Goal: Task Accomplishment & Management: Use online tool/utility

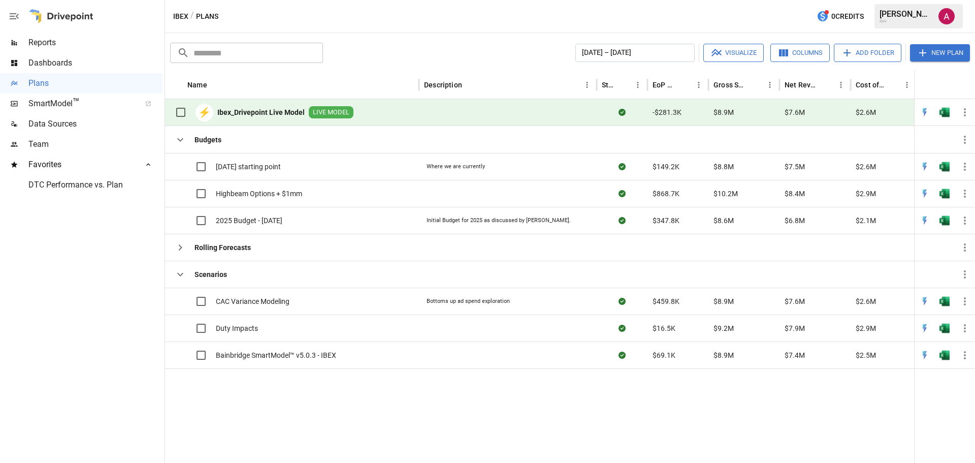
click at [280, 109] on b "Ibex_Drivepoint Live Model" at bounding box center [260, 112] width 87 height 10
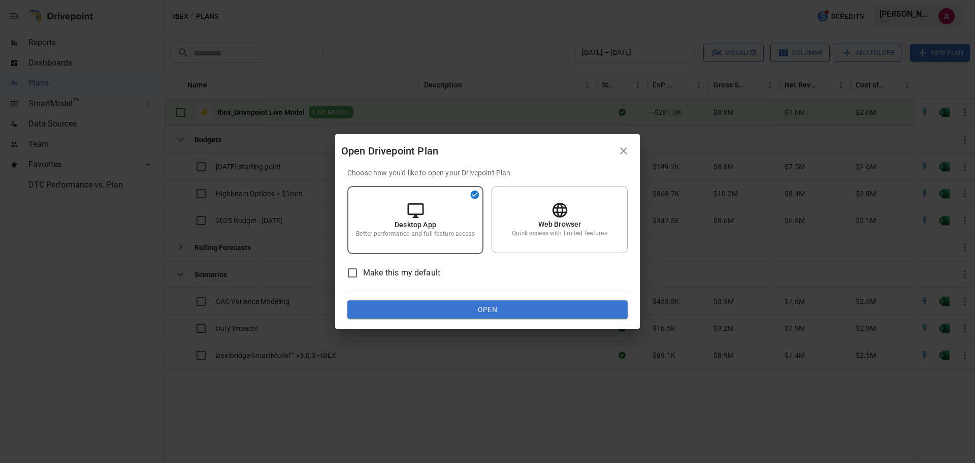
click at [625, 149] on icon "button" at bounding box center [623, 150] width 7 height 7
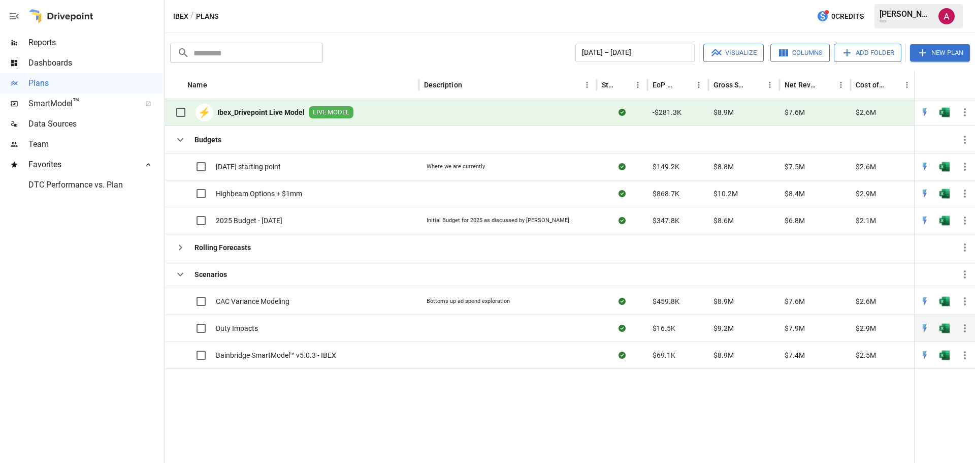
click at [330, 335] on div "Duty Impacts" at bounding box center [292, 327] width 254 height 27
click at [237, 329] on span "Duty Impacts" at bounding box center [237, 328] width 42 height 10
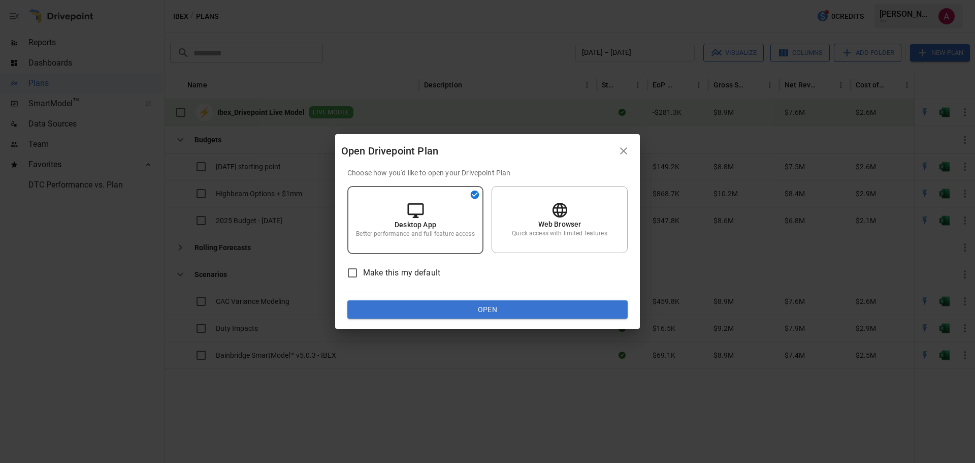
click at [491, 329] on div "Open Drivepoint Plan Choose how you'd like to open your Drivepoint Plan Desktop…" at bounding box center [487, 231] width 975 height 463
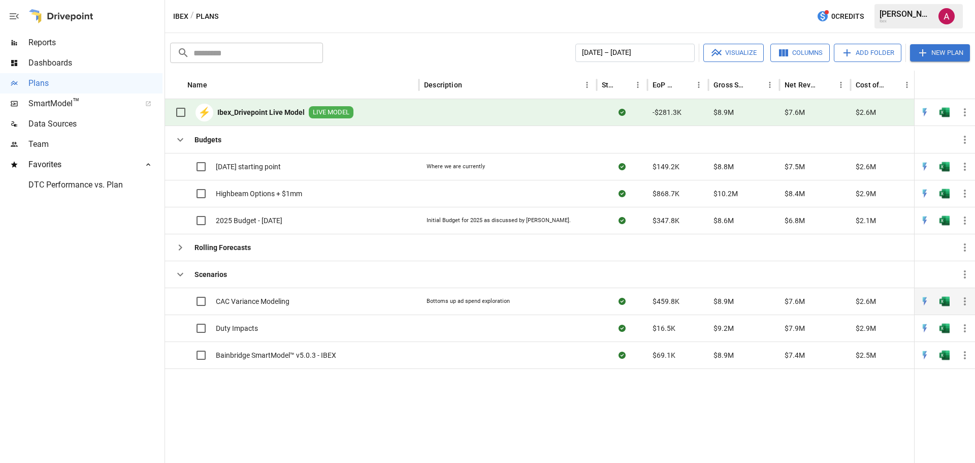
click at [491, 295] on div "Bottoms up ad spend exploration" at bounding box center [468, 301] width 88 height 13
click at [409, 339] on div "Duty Impacts" at bounding box center [292, 327] width 254 height 27
click at [404, 329] on div "Duty Impacts" at bounding box center [292, 327] width 254 height 27
click at [258, 330] on span "Duty Impacts" at bounding box center [237, 328] width 42 height 10
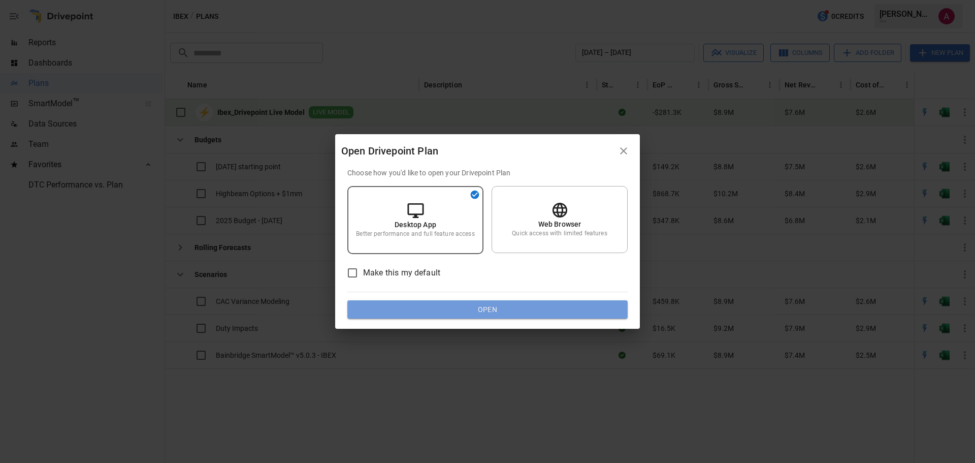
click at [461, 313] on button "Open" at bounding box center [487, 309] width 280 height 18
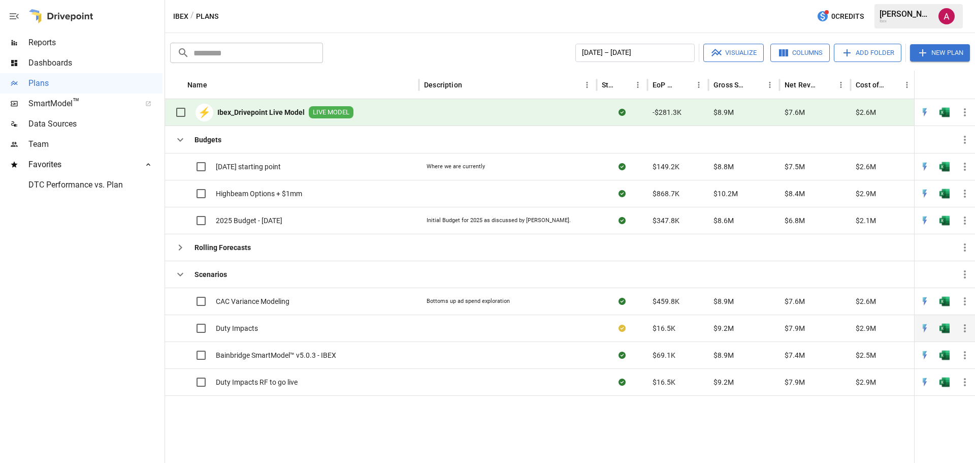
click at [966, 325] on icon "button" at bounding box center [965, 328] width 2 height 8
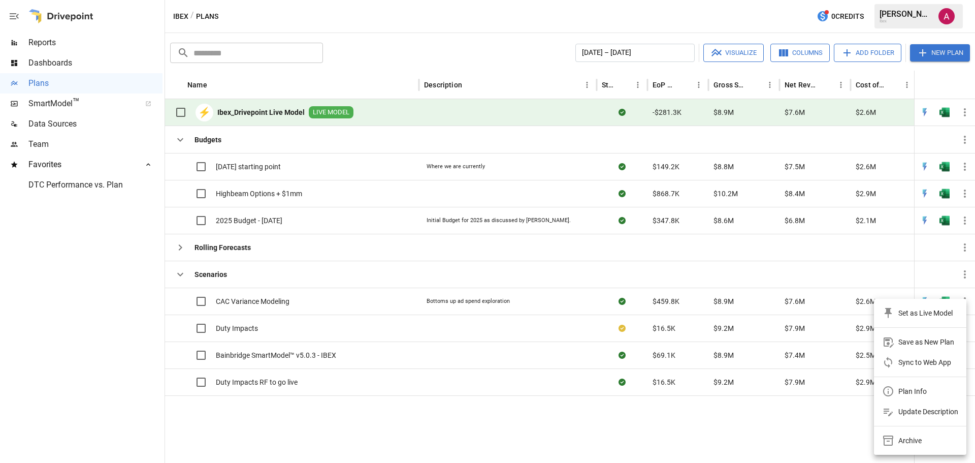
click at [918, 367] on div "Sync to Web App" at bounding box center [925, 362] width 53 height 12
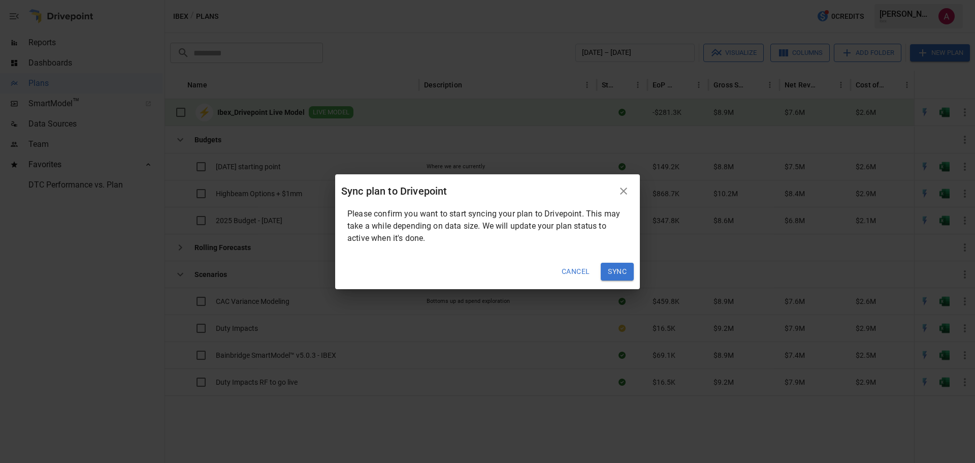
click at [617, 277] on button "Sync" at bounding box center [617, 272] width 33 height 18
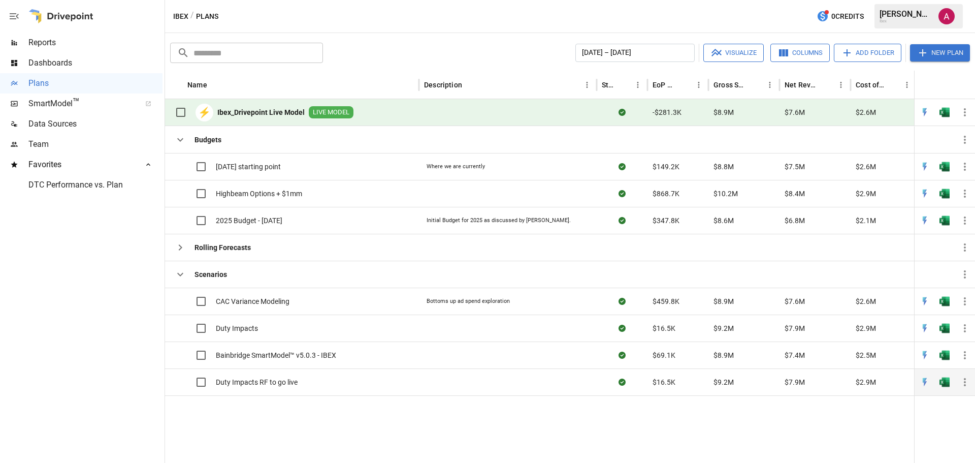
click at [285, 384] on span "Duty Impacts RF to go live" at bounding box center [257, 382] width 82 height 10
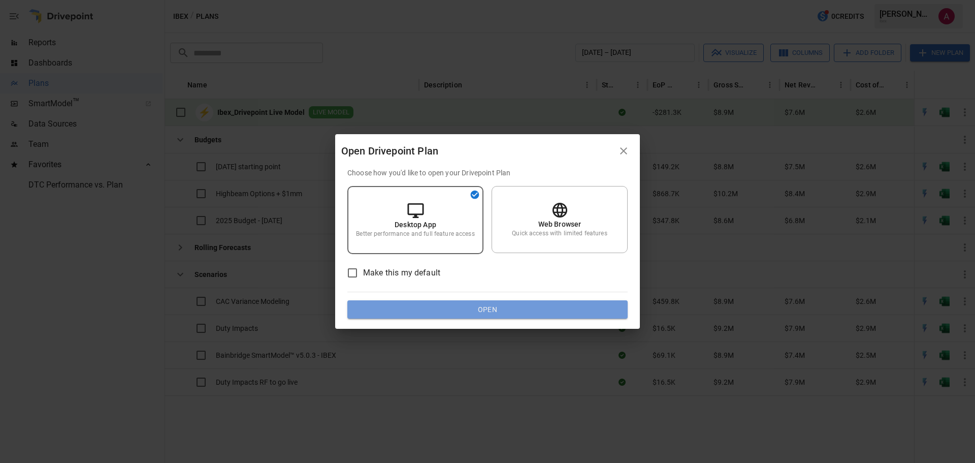
click at [433, 308] on button "Open" at bounding box center [487, 309] width 280 height 18
